Goal: Task Accomplishment & Management: Use online tool/utility

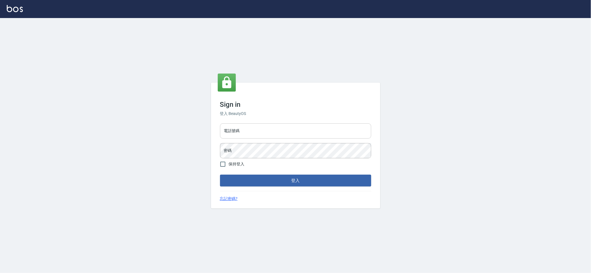
drag, startPoint x: 265, startPoint y: 129, endPoint x: 254, endPoint y: 129, distance: 11.0
click at [265, 129] on input "電話號碼" at bounding box center [295, 131] width 151 height 15
type input "0909258357"
click at [0, 106] on div "Sign in 登入 BeautyOS 電話號碼 [PHONE_NUMBER] 電話號碼 密碼 密碼 保持登入 登入 忘記密碼?" at bounding box center [295, 145] width 591 height 255
click at [220, 175] on button "登入" at bounding box center [295, 181] width 151 height 12
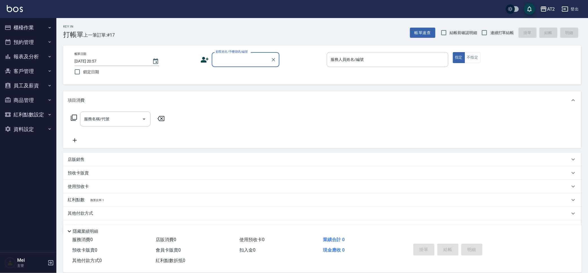
click at [456, 37] on label "結帳前確認明細" at bounding box center [457, 33] width 39 height 12
click at [450, 37] on input "結帳前確認明細" at bounding box center [444, 33] width 12 height 12
checkbox input "true"
click at [496, 27] on label "連續打單結帳" at bounding box center [497, 33] width 36 height 12
click at [491, 27] on input "連續打單結帳" at bounding box center [485, 33] width 12 height 12
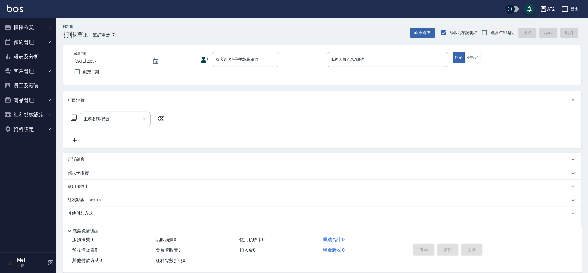
checkbox input "true"
click at [245, 62] on input "顧客姓名/手機號碼/編號" at bounding box center [241, 60] width 54 height 10
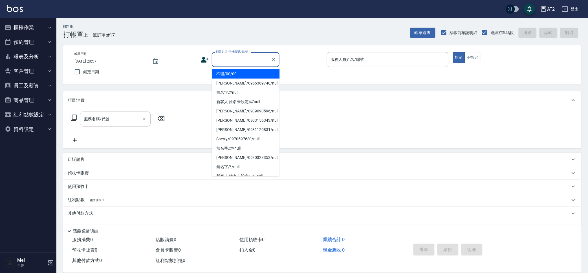
click at [245, 72] on li "不留/00/00" at bounding box center [246, 73] width 68 height 9
type input "不留/00/00"
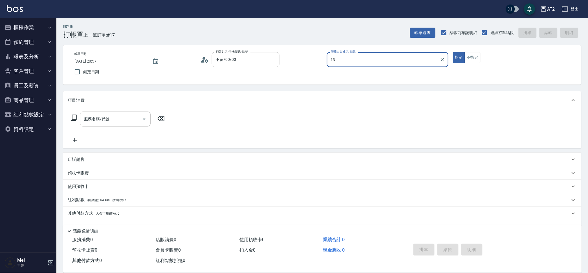
type input "13"
type button "true"
type input "Bella-13"
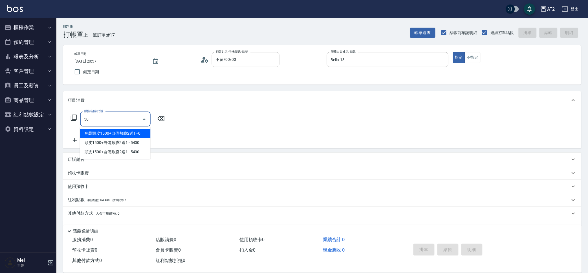
type input "501"
type input "100"
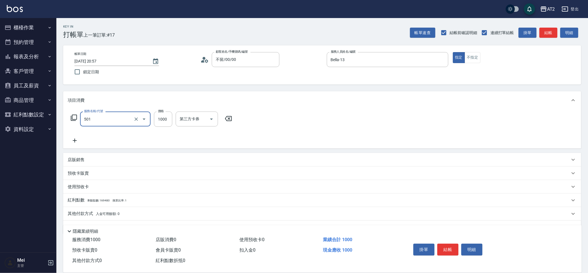
type input "染髮(501)"
type input "1"
type input "0"
type input "12"
type input "10"
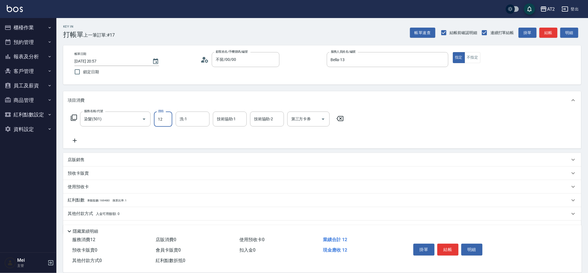
type input "128"
type input "120"
type input "1280"
type input "Ivy-48"
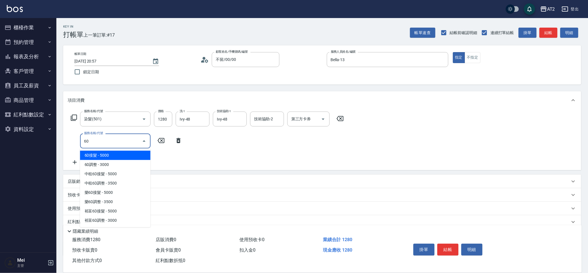
type input "601"
type input "220"
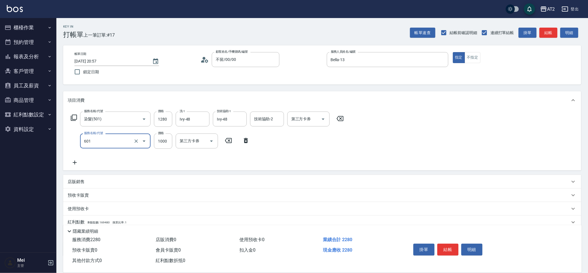
type input "自備護髮(601)"
type input "1"
type input "120"
type input "150"
type input "270"
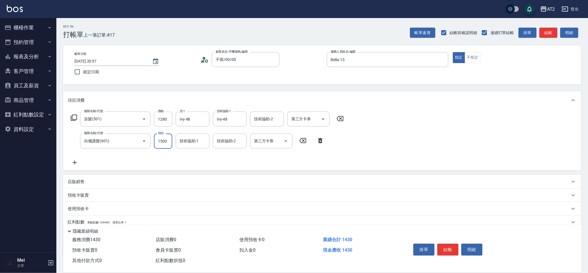
type input "1500"
type input "Ivy-48"
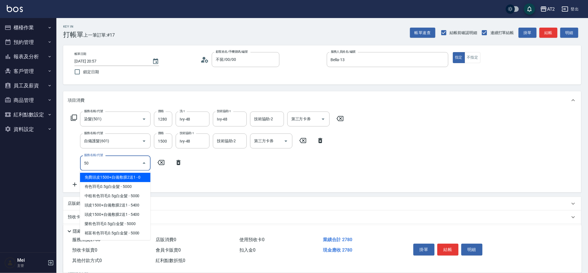
type input "502"
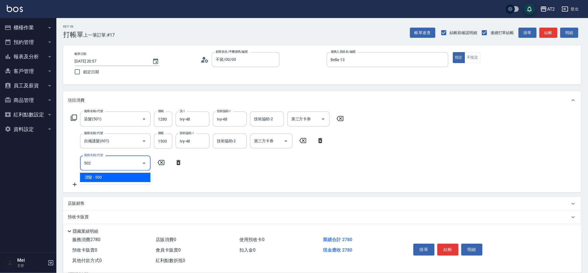
type input "320"
type input "漂髮(502)"
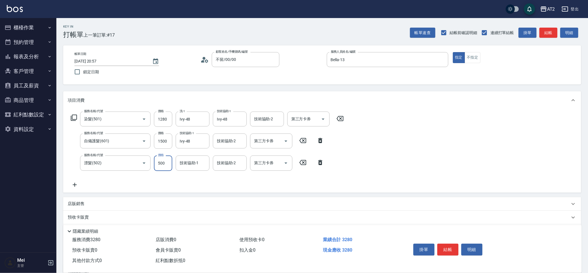
type input "0"
type input "270"
type input "0"
type input "Ivy-48"
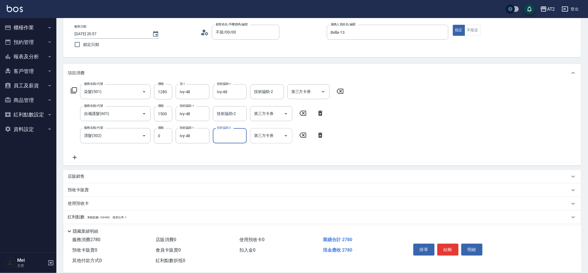
scroll to position [58, 0]
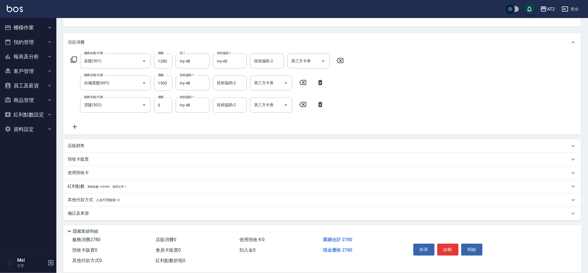
click at [89, 194] on div "其他付款方式 入金可用餘額: 0 其他付款方式 其他付款方式 入金剩餘： 0元 0 ​ 整筆扣入金 0元 異動入金" at bounding box center [322, 201] width 518 height 14
click at [88, 196] on div "其他付款方式 入金可用餘額: 0" at bounding box center [322, 201] width 518 height 14
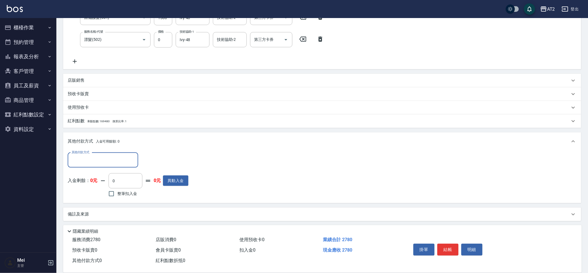
scroll to position [124, 0]
click at [103, 155] on input "其他付款方式" at bounding box center [102, 160] width 65 height 10
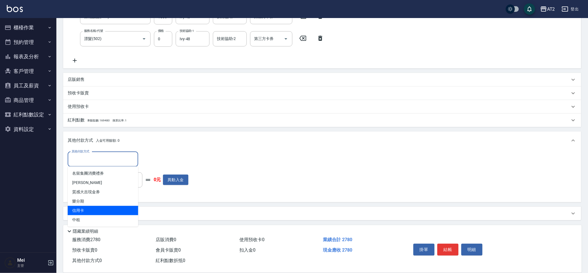
click at [120, 209] on span "信用卡" at bounding box center [103, 210] width 71 height 9
type input "信用卡"
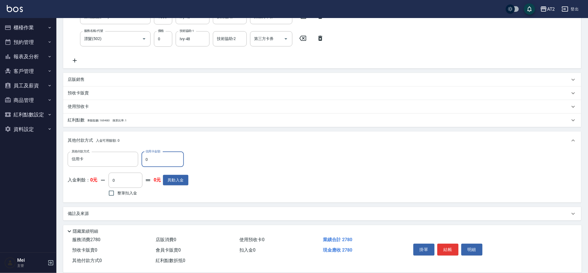
drag, startPoint x: 156, startPoint y: 162, endPoint x: 0, endPoint y: 123, distance: 160.8
click at [0, 144] on div "AT2 登出 櫃檯作業 打帳單 帳單列表 掛單列表 現金收支登錄 高階收支登錄 材料自購登錄 每日結帳 排班表 現場電腦打卡 預約管理 預約管理 單日預約紀錄…" at bounding box center [294, 75] width 588 height 399
type input "27"
type input "250"
type input "278"
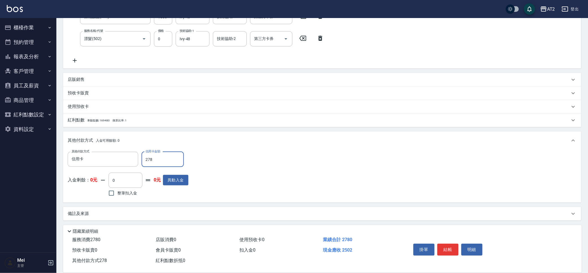
type input "0"
type input "2780"
type input "[DATE] 21:01"
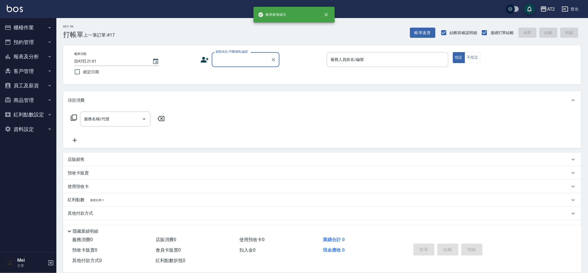
scroll to position [0, 0]
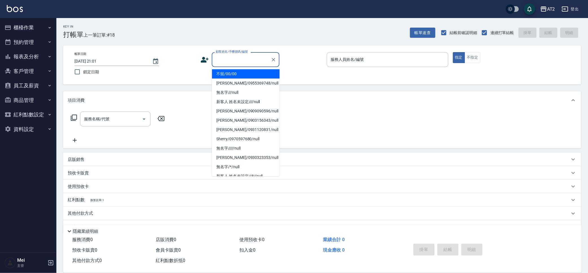
click at [258, 63] on input "顧客姓名/手機號碼/編號" at bounding box center [241, 60] width 54 height 10
click at [252, 68] on ul "不留/00/00 [PERSON_NAME]/0955369748/null 無名字///null 新客人 姓名未設定////null [PERSON_NAM…" at bounding box center [246, 121] width 68 height 109
click at [251, 74] on li "不留/00/00" at bounding box center [246, 73] width 68 height 9
type input "不留/00/00"
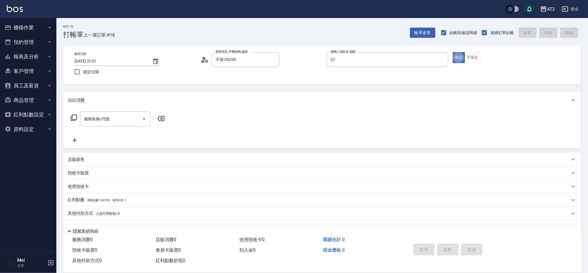
type input "[PERSON_NAME]-37"
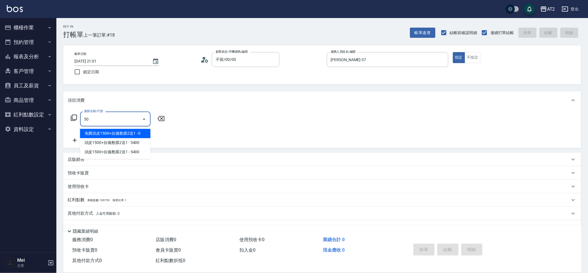
type input "501"
type input "100"
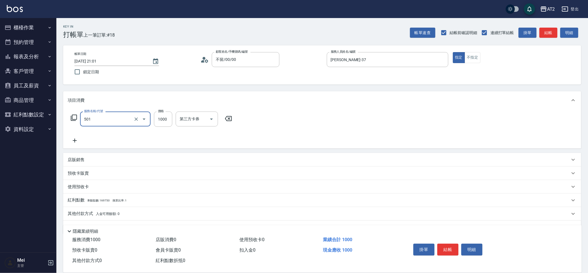
type input "染髮(501)"
type input "1"
type input "0"
type input "15"
type input "10"
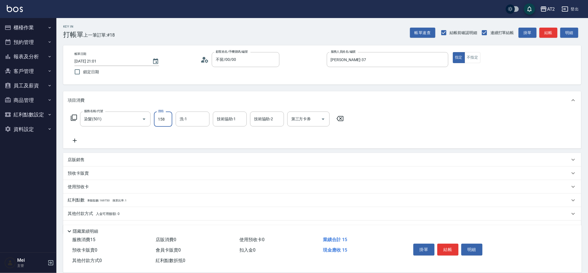
type input "1580"
type input "150"
type input "1580"
type input "[PERSON_NAME]-46"
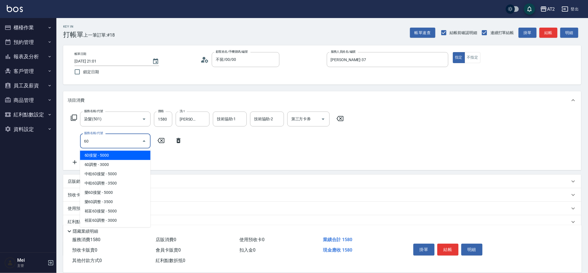
type input "601"
type input "250"
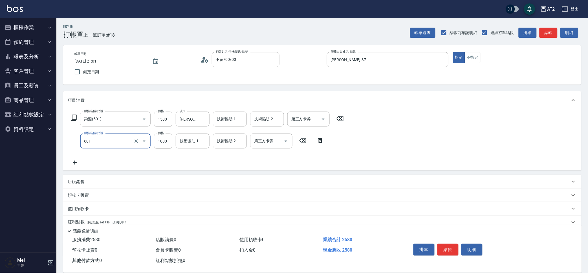
type input "自備護髮(601)"
type input "150"
type input "0"
type input "[PERSON_NAME]-46"
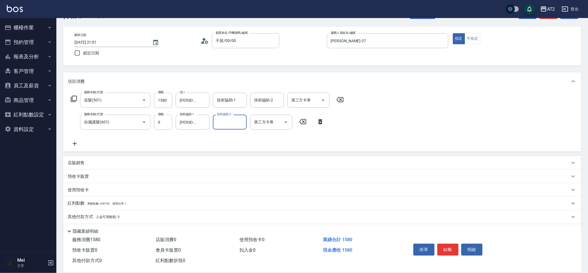
scroll to position [36, 0]
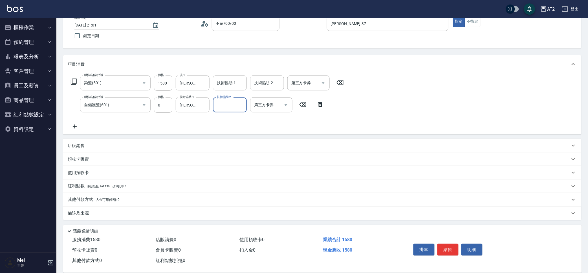
click at [89, 202] on p "其他付款方式 入金可用餘額: 0" at bounding box center [94, 200] width 52 height 6
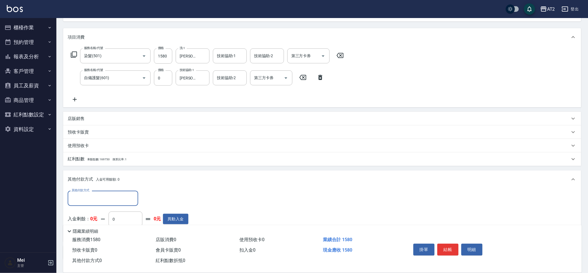
scroll to position [102, 0]
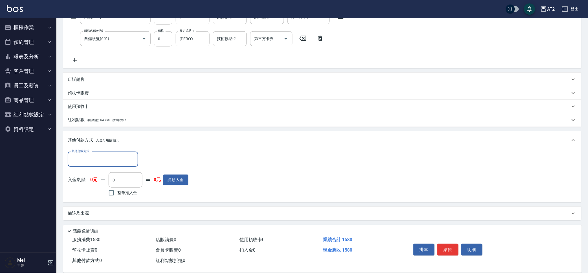
click at [115, 159] on input "其他付款方式" at bounding box center [102, 159] width 65 height 10
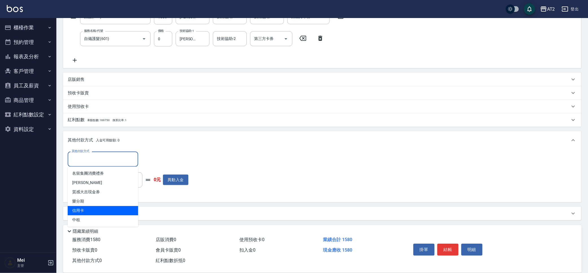
click at [102, 209] on span "信用卡" at bounding box center [103, 210] width 71 height 9
type input "信用卡"
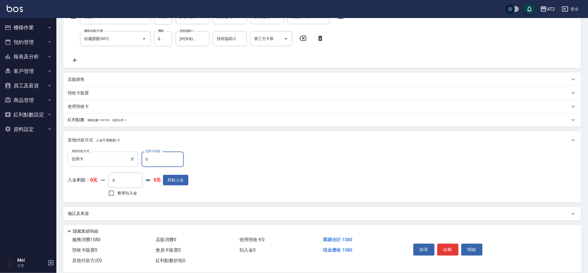
drag, startPoint x: 153, startPoint y: 159, endPoint x: 70, endPoint y: 157, distance: 83.5
click at [88, 158] on div "其他付款方式 信用卡 其他付款方式 信用卡金額 0 信用卡金額" at bounding box center [128, 159] width 121 height 15
type input "58"
type input "100"
type input "580"
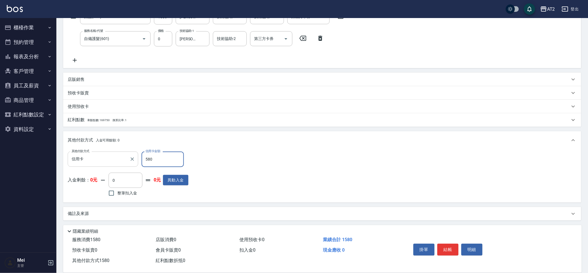
type input "0"
type input "1580"
type input "[DATE] 21:02"
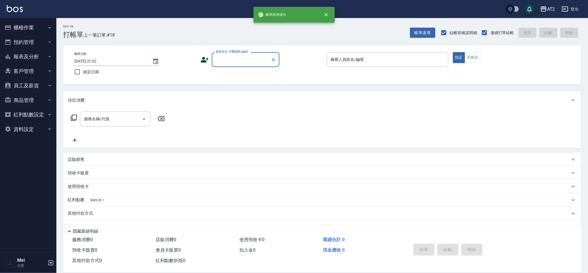
scroll to position [0, 0]
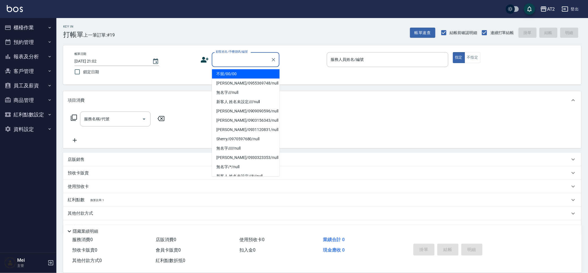
click at [252, 59] on input "顧客姓名/手機號碼/編號" at bounding box center [241, 60] width 54 height 10
click at [245, 75] on li "不留/00/00" at bounding box center [246, 73] width 68 height 9
type input "不留/00/00"
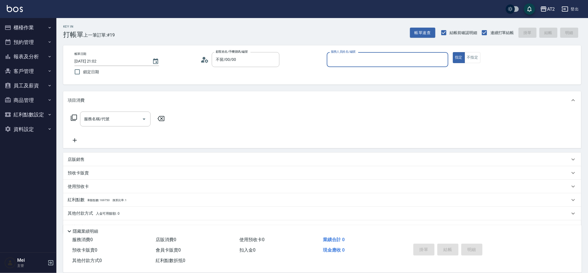
type input "3"
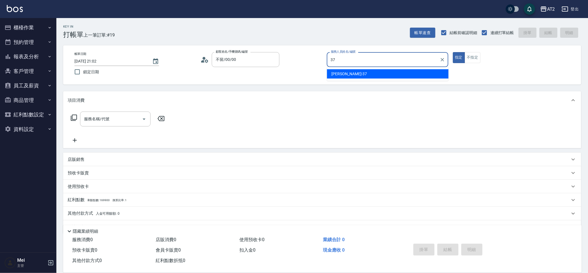
type input "[PERSON_NAME]-37"
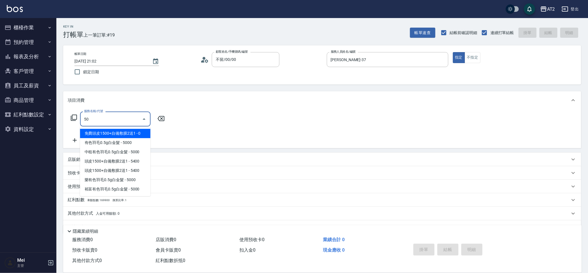
type input "501"
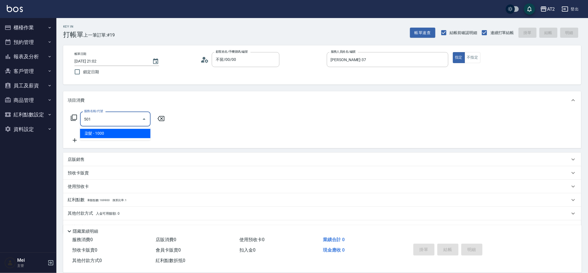
type input "100"
type input "染髮(501)"
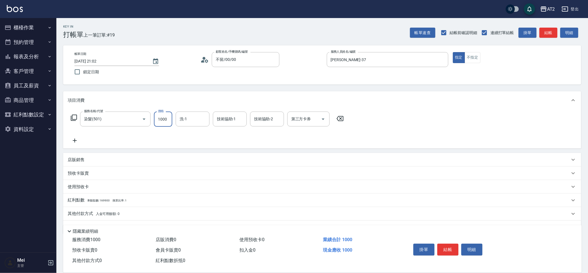
type input "1"
type input "0"
type input "17"
type input "10"
type input "178"
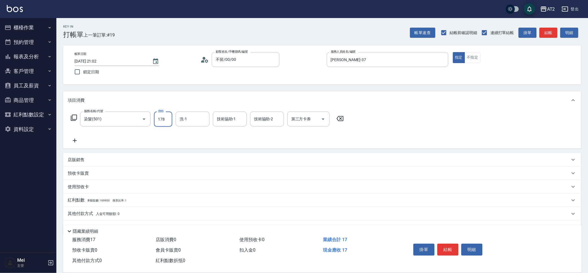
type input "170"
type input "1780"
type input "[PERSON_NAME]-46"
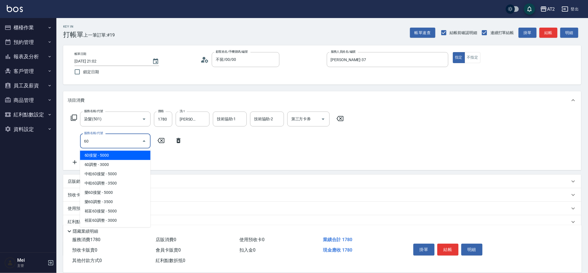
type input "601"
type input "270"
type input "自備護髮(601)"
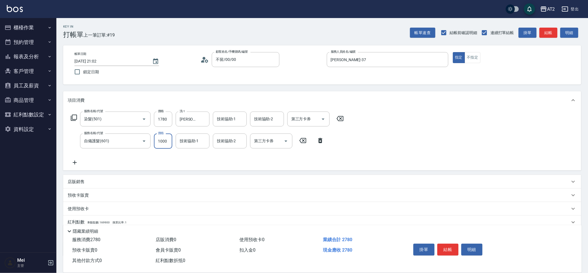
type input "2"
type input "180"
type input "27"
type input "200"
type input "270"
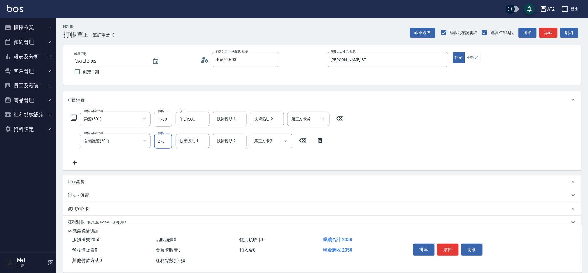
type input "440"
type input "2700"
type input "[PERSON_NAME]-46"
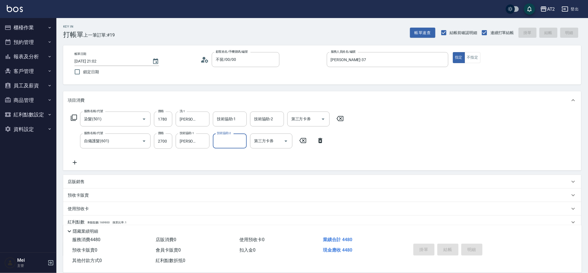
type input "0"
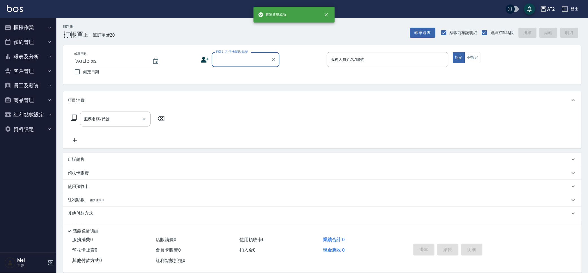
click at [223, 45] on div "帳單日期 [DATE] 21:02 鎖定日期 顧客姓名/手機號碼/編號 顧客姓名/手機號碼/編號 服務人員姓名/編號 服務人員姓名/編號 指定 不指定" at bounding box center [322, 64] width 518 height 39
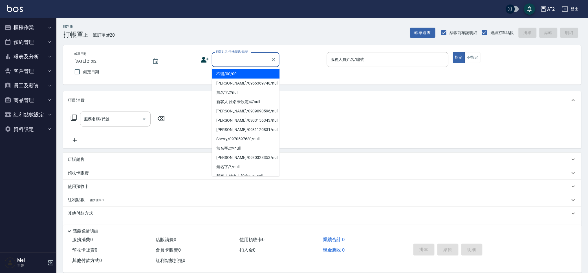
click at [259, 63] on input "顧客姓名/手機號碼/編號" at bounding box center [241, 60] width 54 height 10
click at [251, 75] on li "不留/00/00" at bounding box center [246, 73] width 68 height 9
type input "不留/00/00"
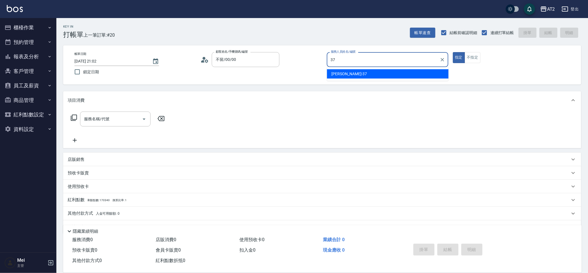
type input "[PERSON_NAME]-37"
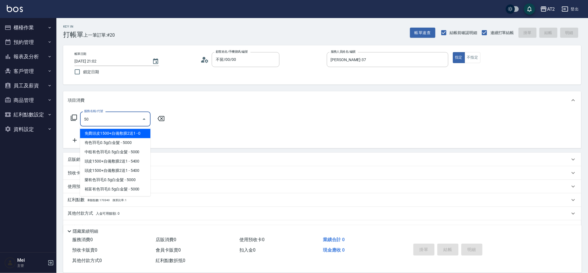
type input "501"
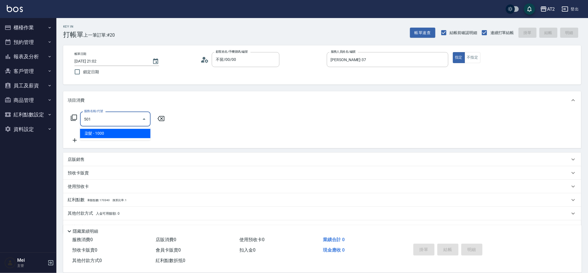
type input "100"
type input "染髮(501)"
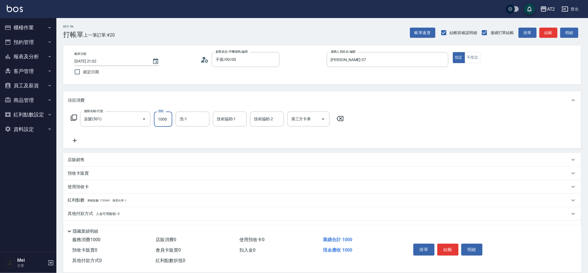
type input "1"
type input "0"
type input "14"
type input "10"
type input "149"
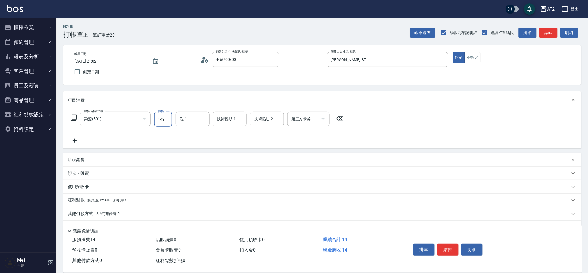
type input "140"
type input "1499"
type input "[PERSON_NAME]-46"
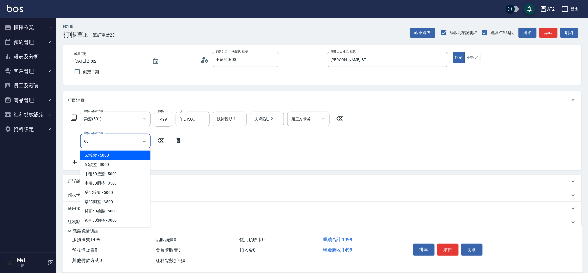
type input "601"
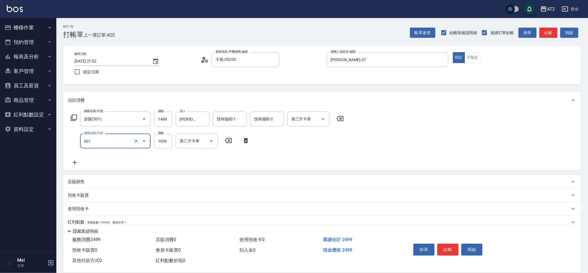
type input "240"
type input "自備護髮(601)"
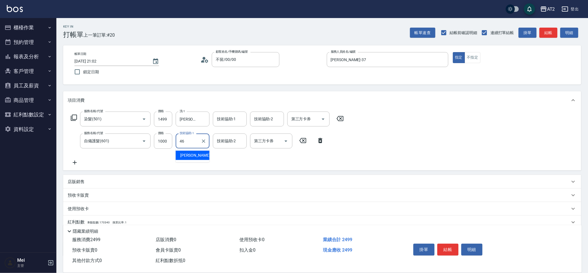
type input "[PERSON_NAME]-46"
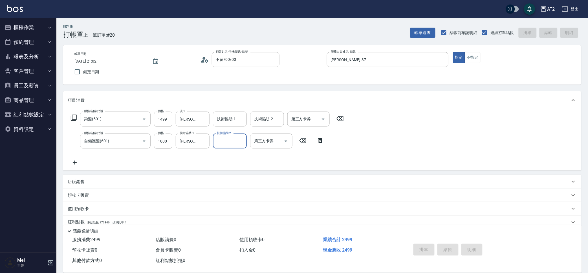
type input "0"
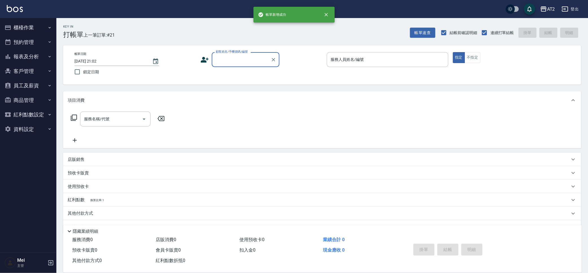
click at [238, 62] on input "顧客姓名/手機號碼/編號" at bounding box center [241, 60] width 54 height 10
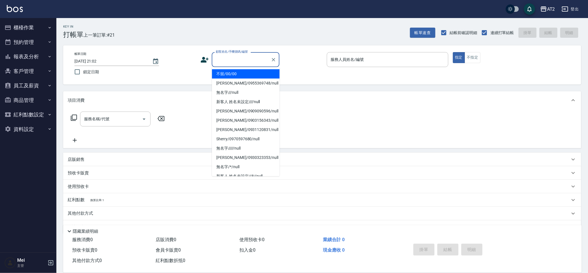
click at [248, 71] on li "不留/00/00" at bounding box center [246, 73] width 68 height 9
type input "不留/00/00"
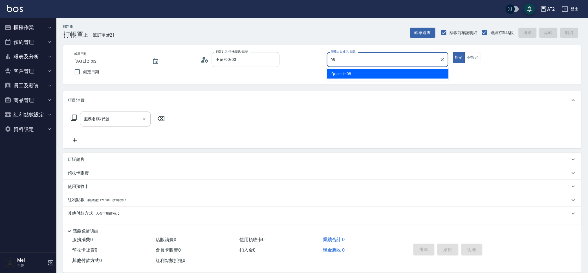
type input "Queenie-08"
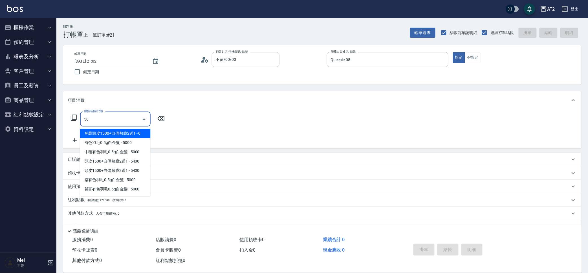
type input "501"
type input "100"
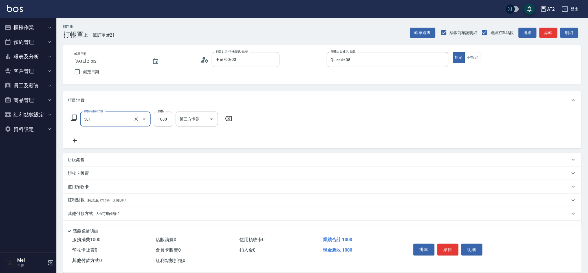
type input "染髮(501)"
type input "2"
type input "0"
type input "20"
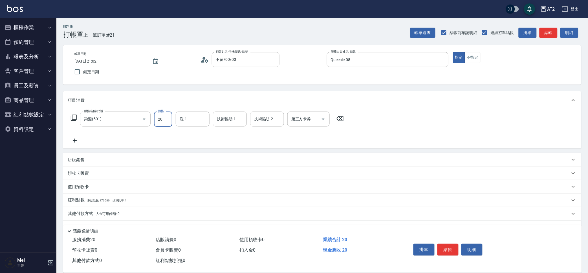
type input "209"
type input "200"
type input "2099"
type input "Ava-47"
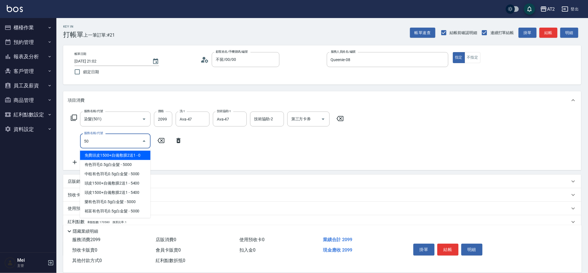
type input "502"
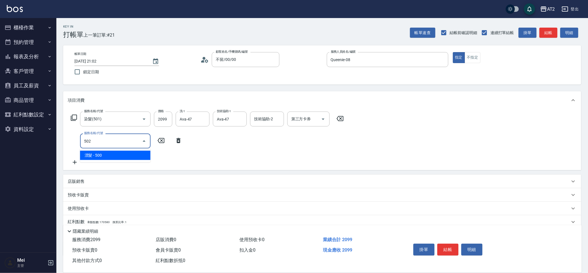
type input "250"
type input "漂髮(502)"
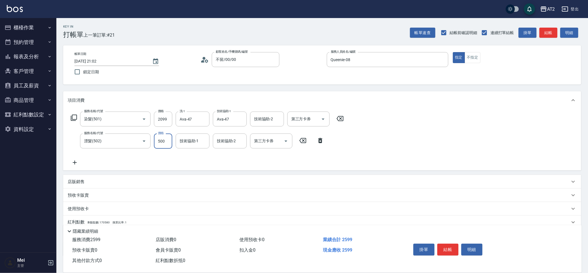
type input "0"
type input "200"
type input "0"
click at [138, 140] on icon "Clear" at bounding box center [136, 142] width 6 height 6
type input "漂髮(502)"
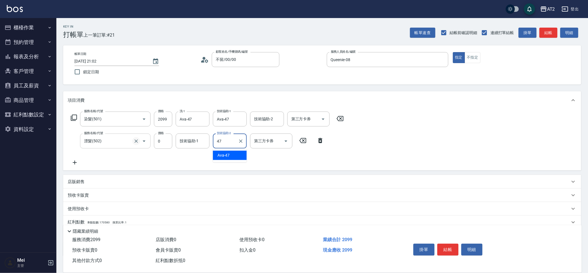
type input "Ava-47"
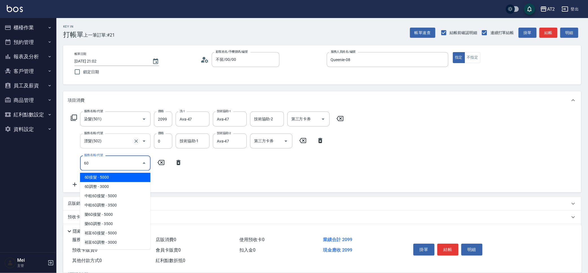
type input "601"
type input "300"
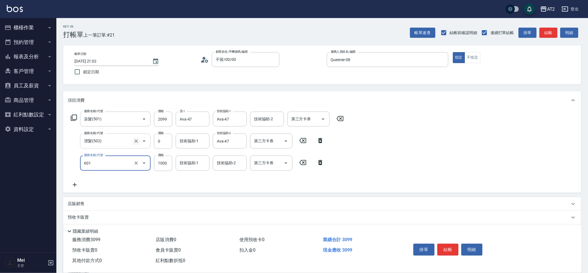
type input "自備護髮(601)"
type input "2"
type input "210"
type input "27"
type input "230"
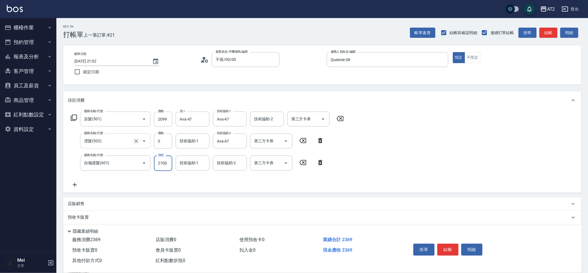
type input "2700"
type input "470"
type input "Ava-47"
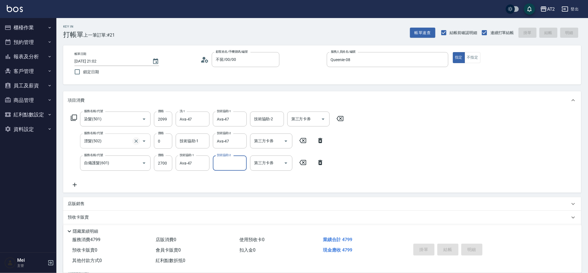
type input "0"
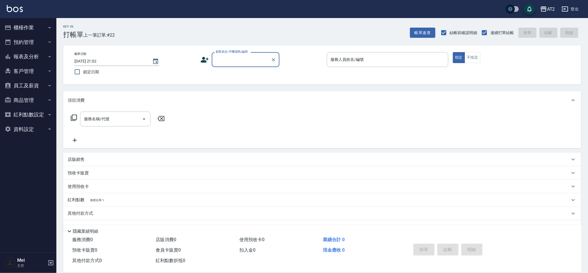
click at [224, 27] on div "Key In 打帳單 上一筆訂單:#22 帳單速查 結帳前確認明細 連續打單結帳 掛單 結帳 明細" at bounding box center [318, 28] width 525 height 21
click at [263, 33] on div "Key In 打帳單 上一筆訂單:#22 帳單速查 結帳前確認明細 連續打單結帳 掛單 結帳 明細" at bounding box center [318, 28] width 525 height 21
drag, startPoint x: 82, startPoint y: 37, endPoint x: 176, endPoint y: 15, distance: 97.0
click at [176, 15] on div "AT2 登出 櫃檯作業 打帳單 帳單列表 掛單列表 現金收支登錄 高階收支登錄 材料自購登錄 每日結帳 排班表 現場電腦打卡 預約管理 預約管理 單日預約紀錄…" at bounding box center [294, 143] width 588 height 287
click at [157, 37] on div "Key In 打帳單 上一筆訂單:#22 帳單速查 結帳前確認明細 連續打單結帳 掛單 結帳 明細" at bounding box center [318, 28] width 525 height 21
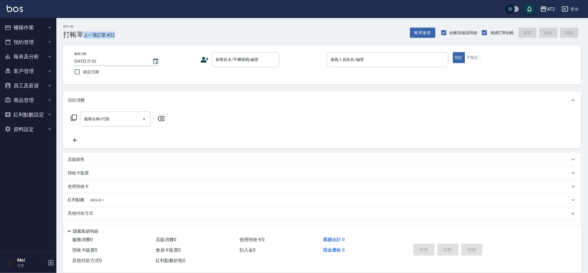
drag, startPoint x: 85, startPoint y: 37, endPoint x: 167, endPoint y: 23, distance: 82.9
click at [167, 23] on div "Key In 打帳單 上一筆訂單:#22 帳單速查 結帳前確認明細 連續打單結帳 掛單 結帳 明細" at bounding box center [318, 28] width 525 height 21
drag, startPoint x: 64, startPoint y: 34, endPoint x: 165, endPoint y: 26, distance: 100.8
click at [165, 26] on div "Key In 打帳單 上一筆訂單:#22 帳單速查 結帳前確認明細 連續打單結帳 掛單 結帳 明細" at bounding box center [318, 28] width 525 height 21
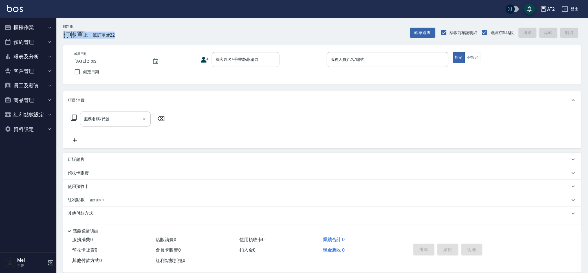
click at [165, 25] on div "Key In 打帳單 上一筆訂單:#22 帳單速查 結帳前確認明細 連續打單結帳 掛單 結帳 明細" at bounding box center [318, 28] width 525 height 21
click at [141, 33] on div "Key In 打帳單 上一筆訂單:#22 帳單速查 結帳前確認明細 連續打單結帳 掛單 結帳 明細" at bounding box center [318, 28] width 525 height 21
drag, startPoint x: 141, startPoint y: 33, endPoint x: 106, endPoint y: 34, distance: 35.0
click at [106, 34] on div "Key In 打帳單 上一筆訂單:#22 帳單速查 結帳前確認明細 連續打單結帳 掛單 結帳 明細" at bounding box center [318, 28] width 525 height 21
click at [106, 34] on span "上一筆訂單:#22" at bounding box center [99, 35] width 32 height 7
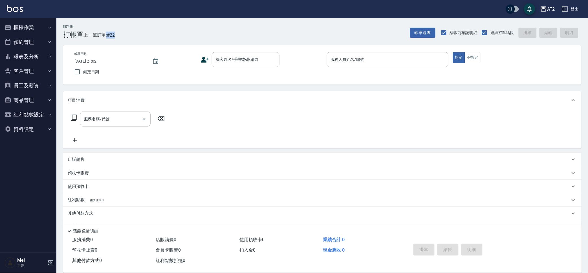
drag, startPoint x: 106, startPoint y: 34, endPoint x: 127, endPoint y: 34, distance: 21.2
click at [127, 34] on div "Key In 打帳單 上一筆訂單:#22 帳單速查 結帳前確認明細 連續打單結帳 掛單 結帳 明細" at bounding box center [318, 28] width 525 height 21
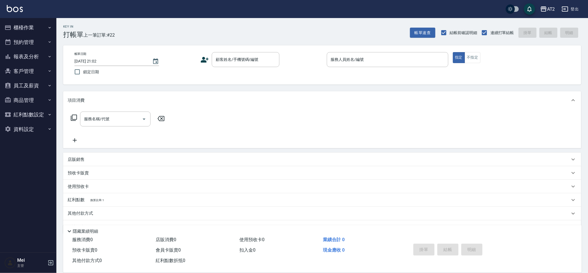
click at [127, 34] on div "Key In 打帳單 上一筆訂單:#22 帳單速查 結帳前確認明細 連續打單結帳 掛單 結帳 明細" at bounding box center [318, 28] width 525 height 21
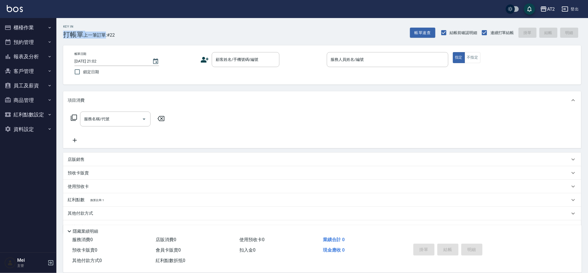
drag, startPoint x: 65, startPoint y: 34, endPoint x: 106, endPoint y: 28, distance: 41.9
click at [106, 28] on div "Key In 打帳單 上一筆訂單:#22" at bounding box center [85, 28] width 58 height 21
click at [114, 34] on span "上一筆訂單:#22" at bounding box center [99, 35] width 32 height 7
drag, startPoint x: 118, startPoint y: 34, endPoint x: 65, endPoint y: 36, distance: 53.4
click at [65, 36] on div "Key In 打帳單 上一筆訂單:#22 帳單速查 結帳前確認明細 連續打單結帳 掛單 結帳 明細" at bounding box center [318, 28] width 525 height 21
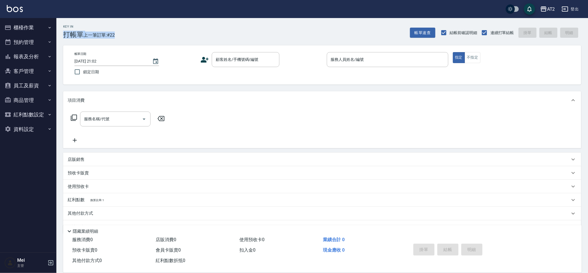
click at [105, 34] on span "上一筆訂單:#22" at bounding box center [99, 35] width 32 height 7
drag, startPoint x: 67, startPoint y: 37, endPoint x: 122, endPoint y: 35, distance: 54.8
click at [122, 35] on div "Key In 打帳單 上一筆訂單:#22 帳單速查 結帳前確認明細 連續打單結帳 掛單 結帳 明細" at bounding box center [318, 28] width 525 height 21
click at [122, 34] on div "Key In 打帳單 上一筆訂單:#22 帳單速查 結帳前確認明細 連續打單結帳 掛單 結帳 明細" at bounding box center [318, 28] width 525 height 21
drag, startPoint x: 122, startPoint y: 35, endPoint x: 91, endPoint y: 35, distance: 31.6
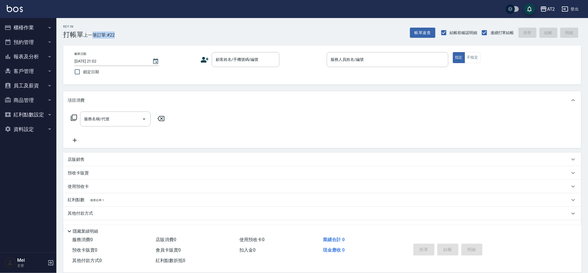
click at [91, 35] on div "Key In 打帳單 上一筆訂單:#22 帳單速查 結帳前確認明細 連續打單結帳 掛單 結帳 明細" at bounding box center [318, 28] width 525 height 21
click at [91, 35] on span "上一筆訂單:#22" at bounding box center [99, 35] width 32 height 7
drag, startPoint x: 85, startPoint y: 36, endPoint x: 160, endPoint y: 30, distance: 74.9
click at [160, 30] on div "Key In 打帳單 上一筆訂單:#22 帳單速查 結帳前確認明細 連續打單結帳 掛單 結帳 明細" at bounding box center [318, 28] width 525 height 21
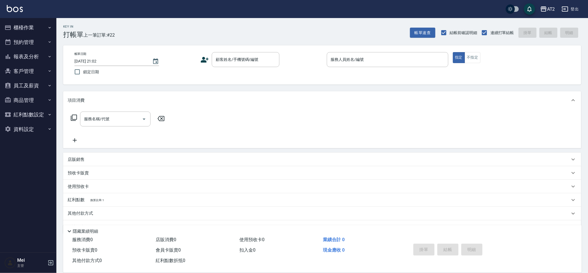
click at [253, 67] on div "帳單日期 [DATE] 21:02 鎖定日期 顧客姓名/手機號碼/編號 顧客姓名/手機號碼/編號 服務人員姓名/編號 服務人員姓名/編號 指定 不指定" at bounding box center [322, 65] width 505 height 26
click at [253, 49] on div "帳單日期 [DATE] 21:02 鎖定日期 顧客姓名/手機號碼/編號 顧客姓名/手機號碼/編號 服務人員姓名/編號 服務人員姓名/編號 指定 不指定" at bounding box center [322, 64] width 518 height 39
click at [253, 54] on div "顧客姓名/手機號碼/編號" at bounding box center [246, 59] width 68 height 15
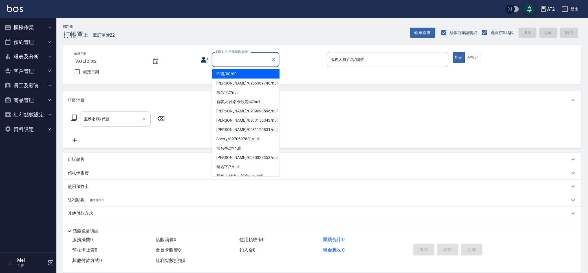
click at [251, 74] on li "不留/00/00" at bounding box center [246, 73] width 68 height 9
type input "不留/00/00"
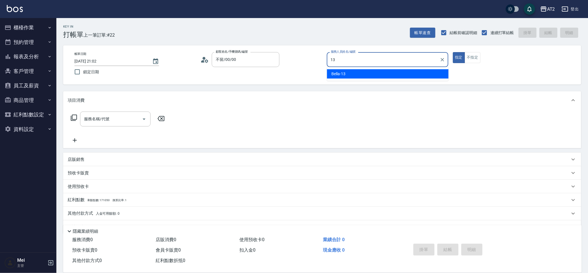
type input "Bella-13"
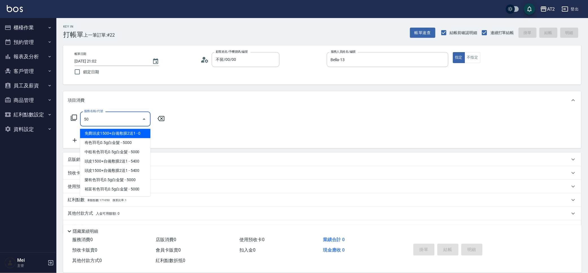
type input "501"
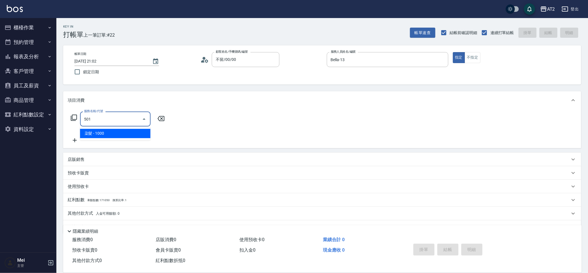
type input "100"
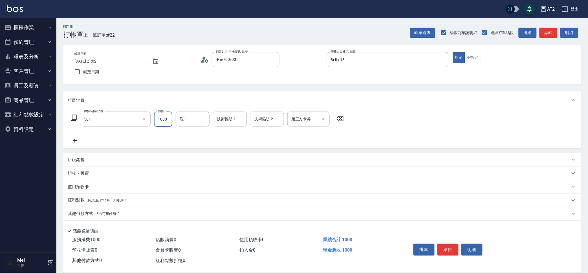
type input "染髮(501)"
type input "1"
type input "0"
type input "19"
type input "10"
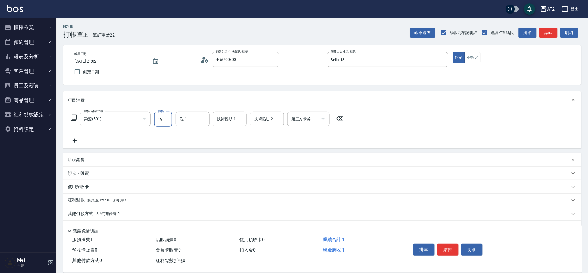
type input "198"
type input "190"
type input "1980"
type input "Ivy-48"
type input "Ava-47"
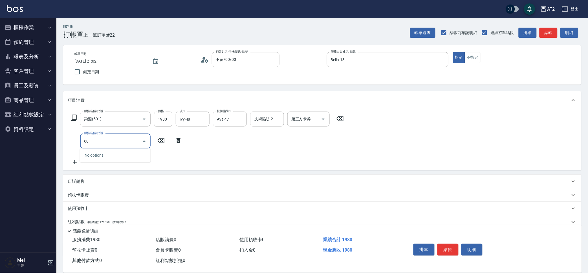
type input "601"
type input "290"
type input "自備護髮(601)"
type input "1"
type input "190"
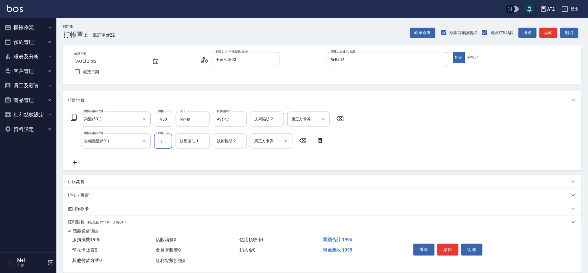
type input "150"
type input "340"
type input "1500"
type input "Ivy-48"
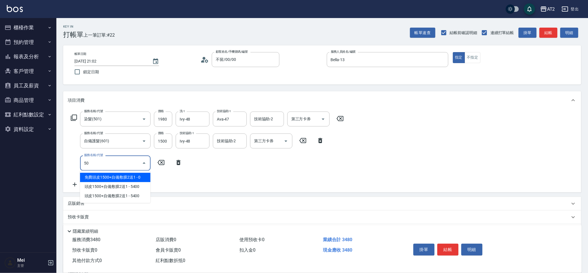
type input "502"
type input "390"
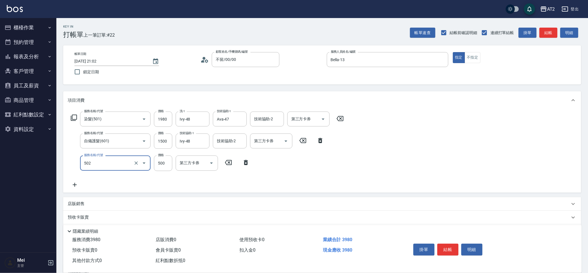
type input "漂髮(502)"
type input "0"
type input "340"
type input "0"
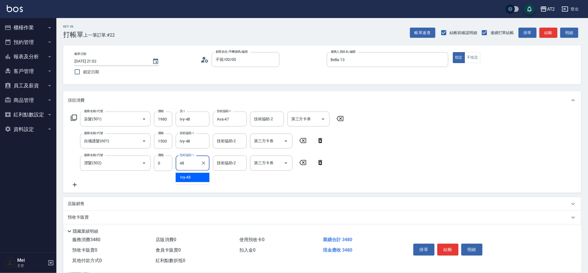
type input "Ivy-48"
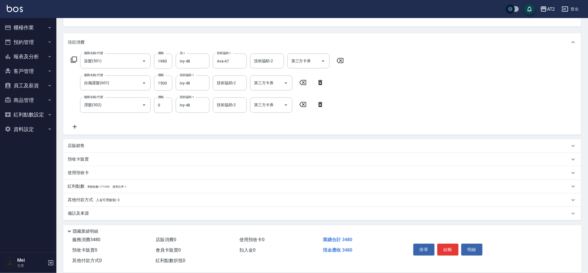
click at [94, 194] on div "其他付款方式 入金可用餘額: 0" at bounding box center [322, 201] width 518 height 14
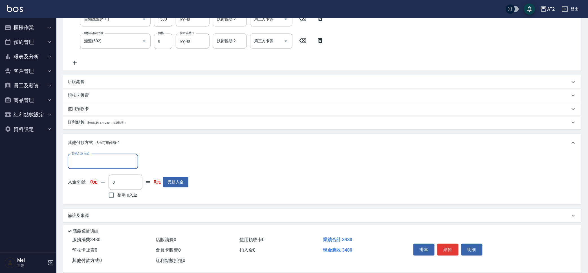
scroll to position [124, 0]
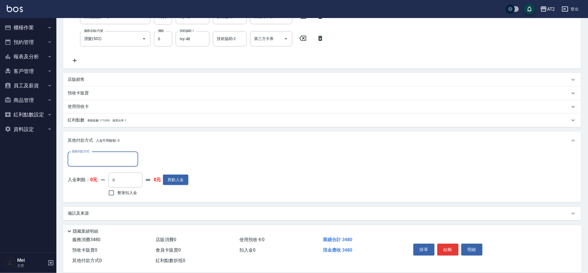
click at [117, 155] on input "其他付款方式" at bounding box center [102, 160] width 65 height 10
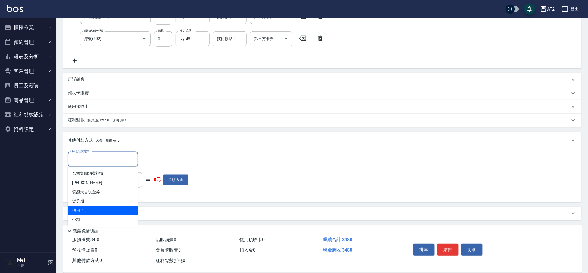
click at [101, 212] on span "信用卡" at bounding box center [103, 210] width 71 height 9
type input "信用卡"
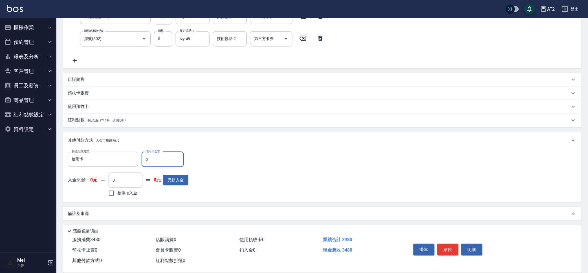
drag, startPoint x: 155, startPoint y: 159, endPoint x: 0, endPoint y: 65, distance: 180.8
click at [0, 111] on div "AT2 登出 櫃檯作業 打帳單 帳單列表 掛單列表 現金收支登錄 高階收支登錄 材料自購登錄 每日結帳 排班表 現場電腦打卡 預約管理 預約管理 單日預約紀錄…" at bounding box center [294, 75] width 588 height 399
type input "34"
type input "310"
type input "348"
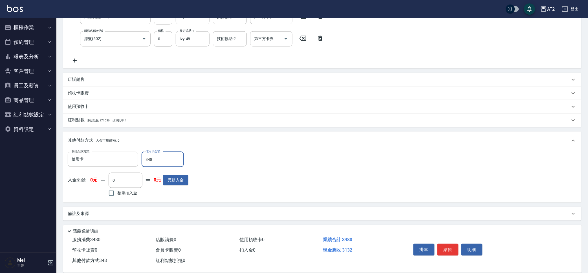
type input "0"
type input "3480"
type input "[DATE] 21:14"
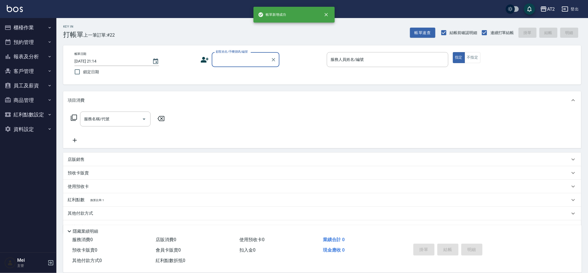
scroll to position [0, 0]
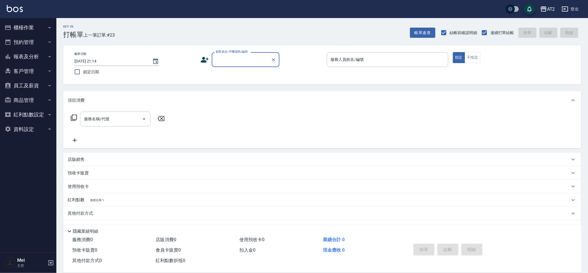
click at [231, 59] on input "顧客姓名/手機號碼/編號" at bounding box center [241, 60] width 54 height 10
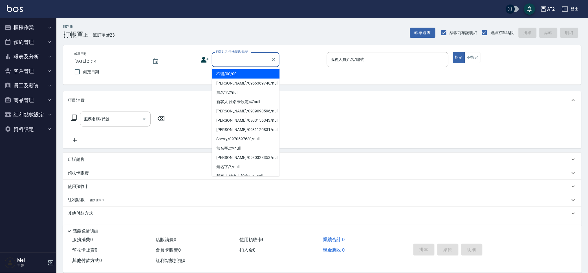
click at [236, 69] on ul "不留/00/00 [PERSON_NAME]/0955369748/null 無名字///null 新客人 姓名未設定////null [PERSON_NAM…" at bounding box center [246, 121] width 68 height 109
click at [244, 69] on li "不留/00/00" at bounding box center [246, 73] width 68 height 9
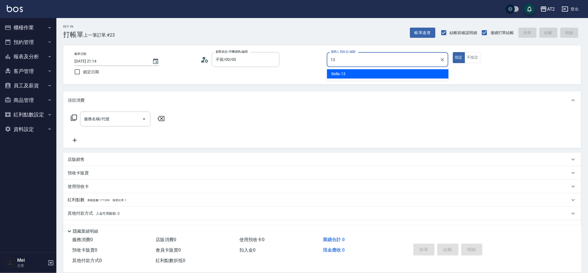
click at [346, 72] on div "Bella -13" at bounding box center [388, 73] width 122 height 9
click at [116, 114] on input "服務名稱/代號" at bounding box center [111, 119] width 57 height 10
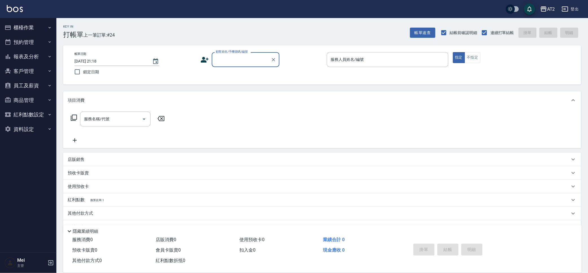
click at [26, 53] on button "報表及分析" at bounding box center [28, 56] width 52 height 15
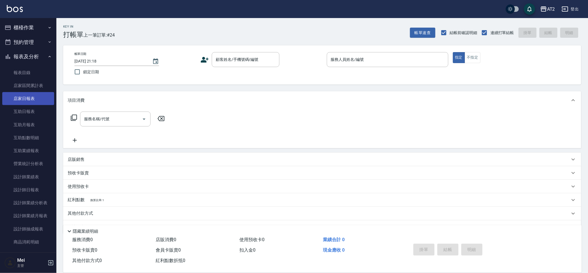
click at [28, 100] on link "店家日報表" at bounding box center [28, 98] width 52 height 13
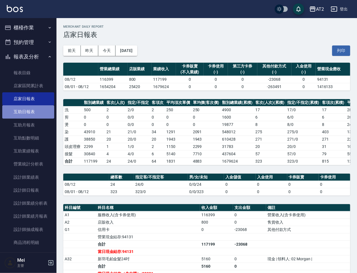
click at [43, 105] on link "互助日報表" at bounding box center [28, 111] width 52 height 13
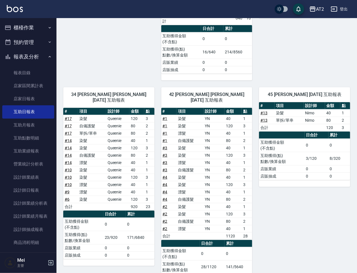
scroll to position [354, 0]
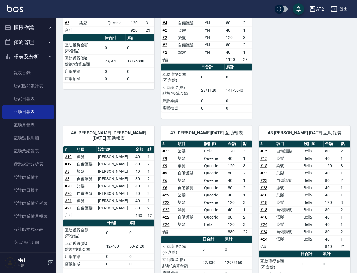
drag, startPoint x: 344, startPoint y: 159, endPoint x: 326, endPoint y: 191, distance: 36.4
click at [326, 214] on td "40" at bounding box center [331, 217] width 16 height 7
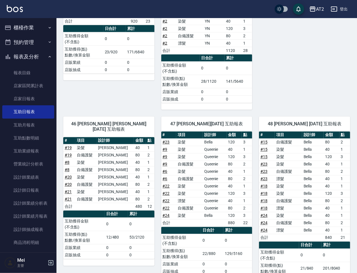
scroll to position [365, 0]
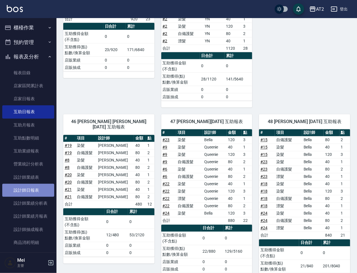
drag, startPoint x: 331, startPoint y: 191, endPoint x: 34, endPoint y: 189, distance: 297.0
click at [34, 189] on link "設計師日報表" at bounding box center [28, 190] width 52 height 13
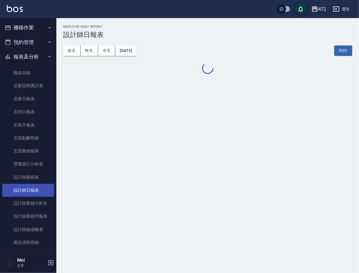
click at [34, 189] on link "設計師日報表" at bounding box center [28, 190] width 52 height 13
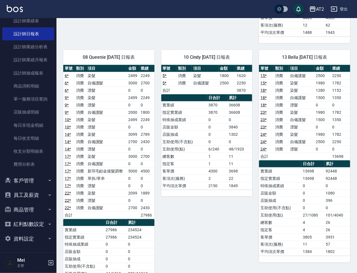
scroll to position [522, 0]
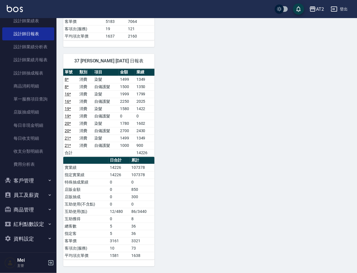
click at [339, 11] on button "登出" at bounding box center [339, 9] width 22 height 10
